Goal: Information Seeking & Learning: Learn about a topic

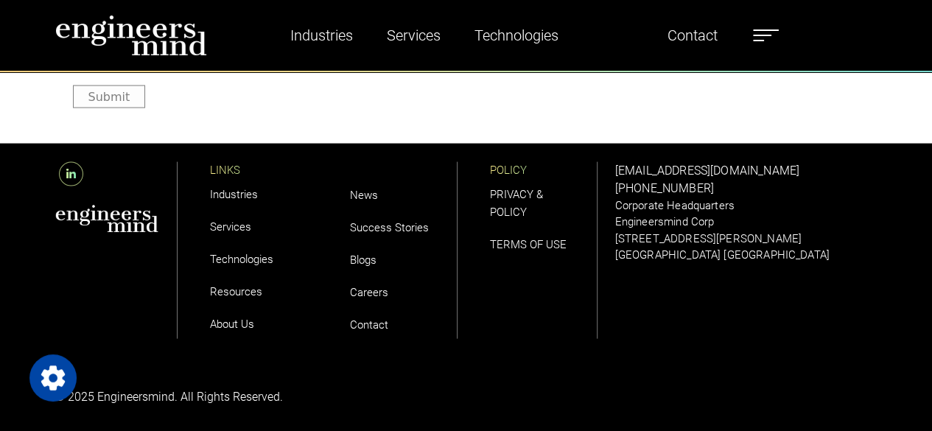
scroll to position [4289, 0]
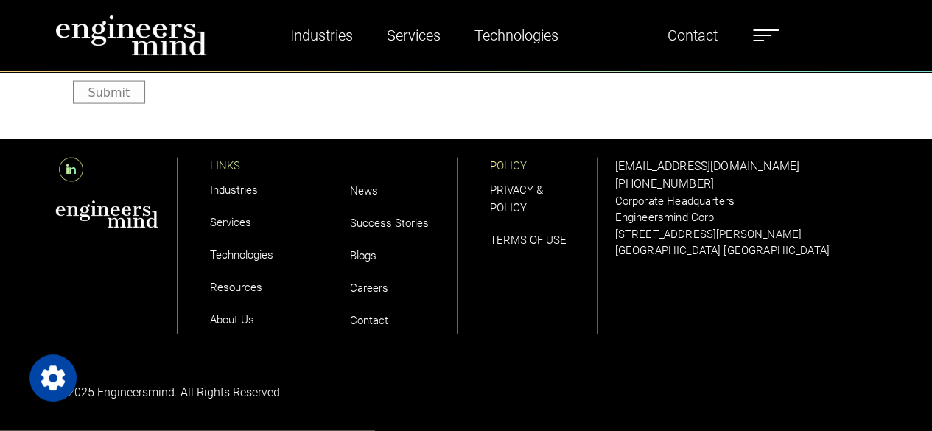
click at [521, 194] on link "PRIVACY & POLICY" at bounding box center [516, 198] width 53 height 31
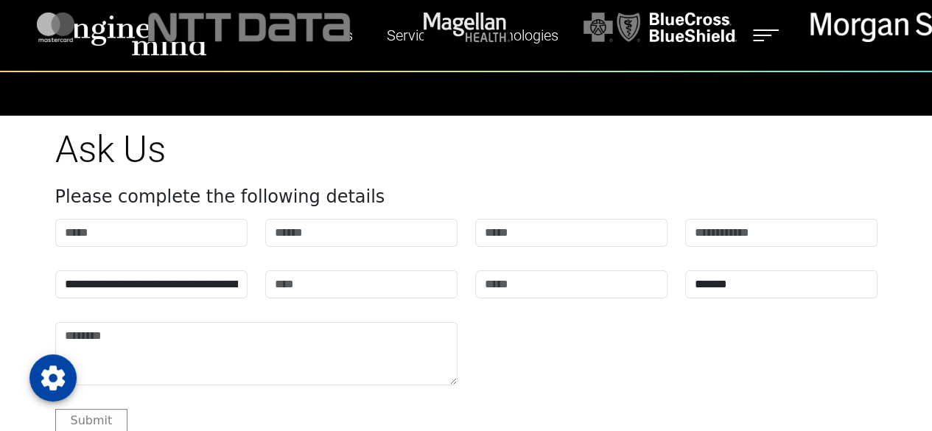
scroll to position [5854, 0]
